Goal: Complete application form

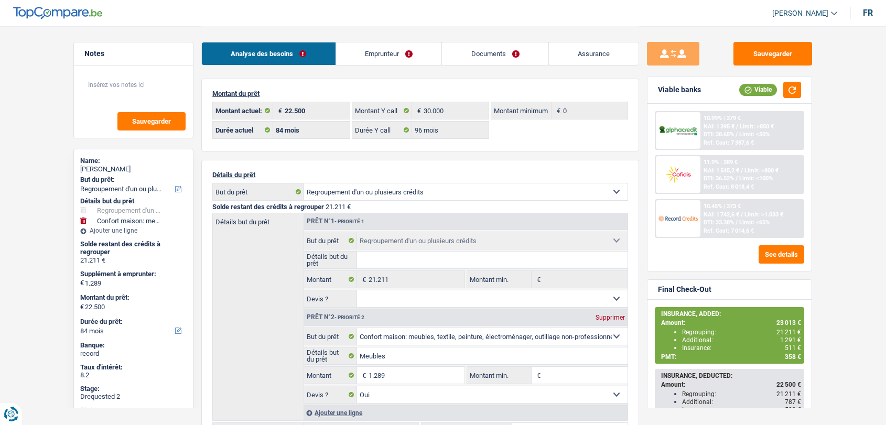
select select "refinancing"
select select "household"
select select "84"
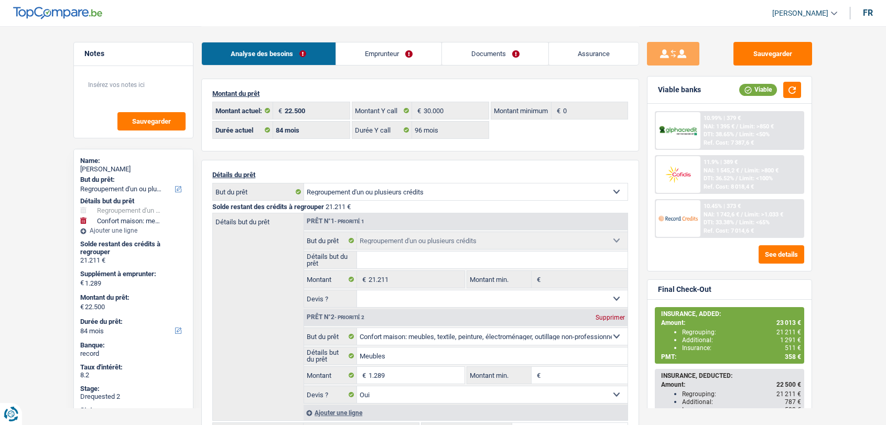
select select "96"
select select "refinancing"
select select "household"
select select "yes"
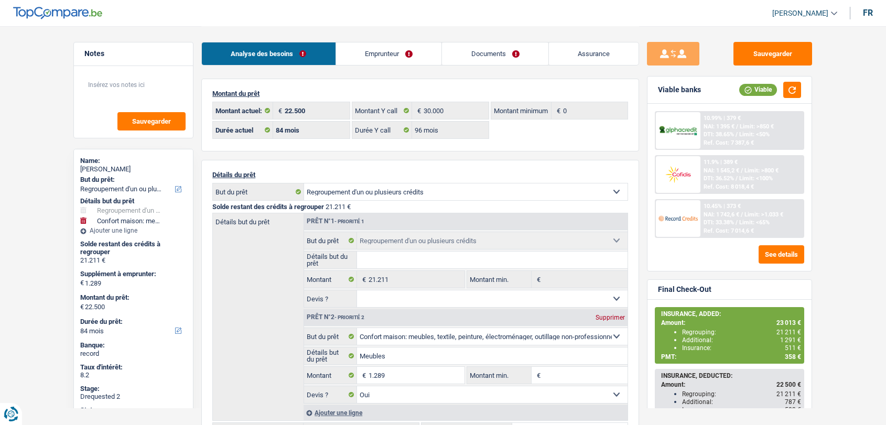
select select "84"
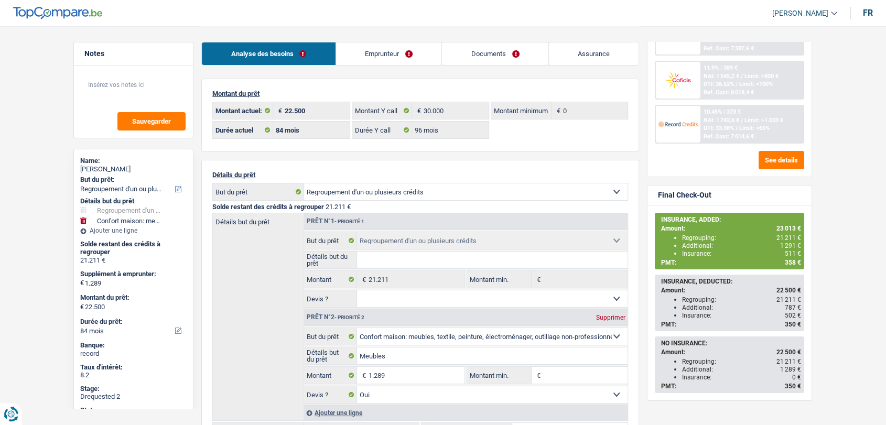
click at [594, 50] on link "Assurance" at bounding box center [594, 53] width 90 height 23
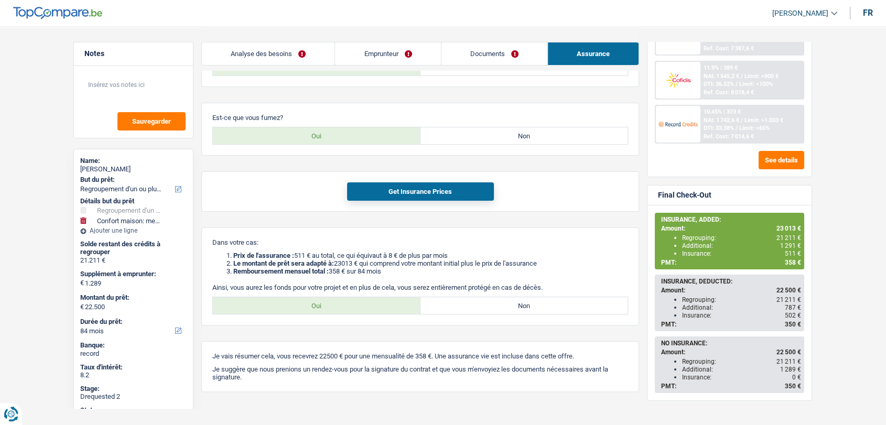
scroll to position [291, 0]
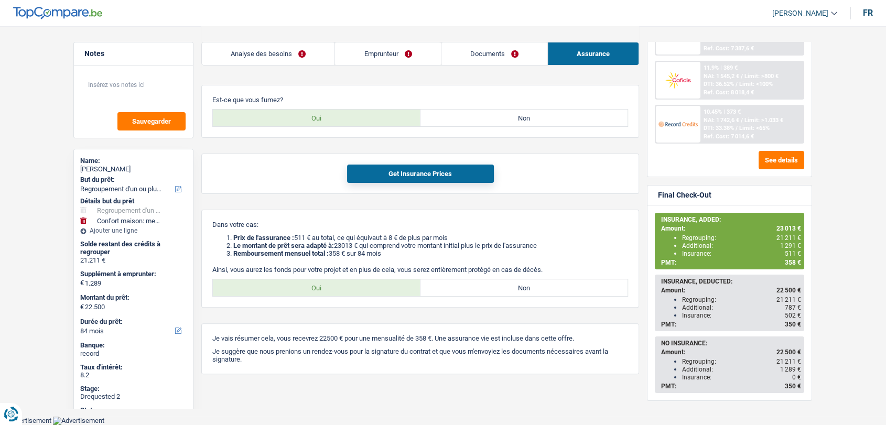
click at [43, 23] on header "[PERSON_NAME] Se déconnecter fr" at bounding box center [443, 13] width 886 height 27
